Goal: Check status

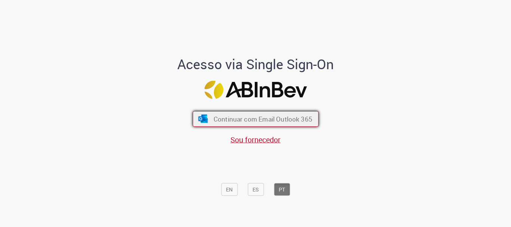
click at [265, 118] on span "Continuar com Email Outlook 365" at bounding box center [262, 119] width 99 height 9
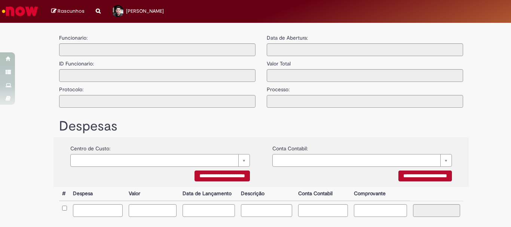
type input "**********"
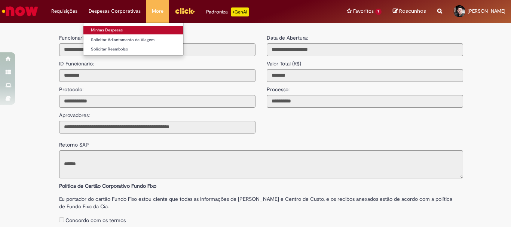
click at [112, 33] on link "Minhas Despesas" at bounding box center [133, 30] width 100 height 8
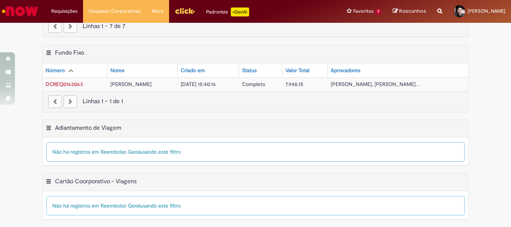
scroll to position [65, 0]
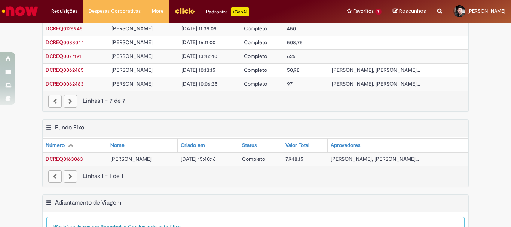
click at [61, 157] on span "DCREQ0163063" at bounding box center [64, 159] width 37 height 7
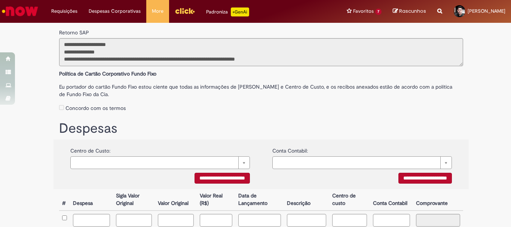
scroll to position [161, 0]
